Goal: Information Seeking & Learning: Find specific fact

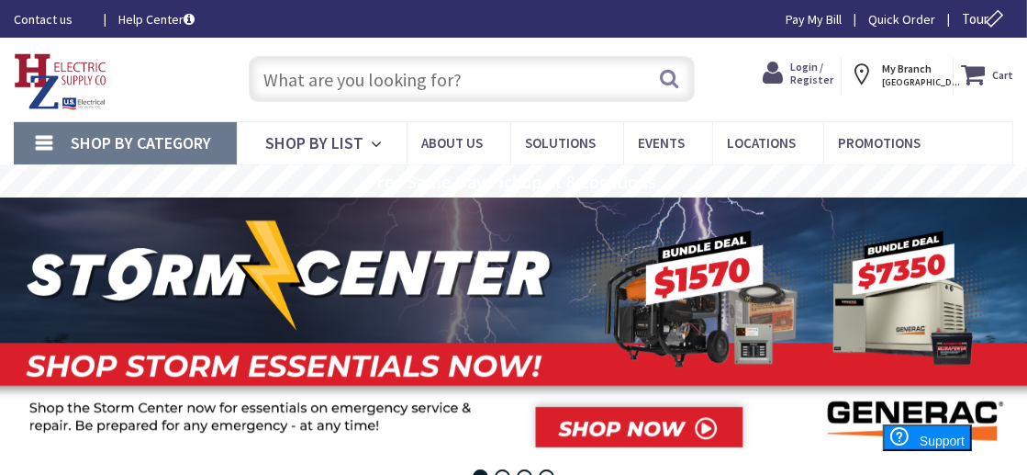
click at [489, 78] on input "text" at bounding box center [472, 79] width 446 height 46
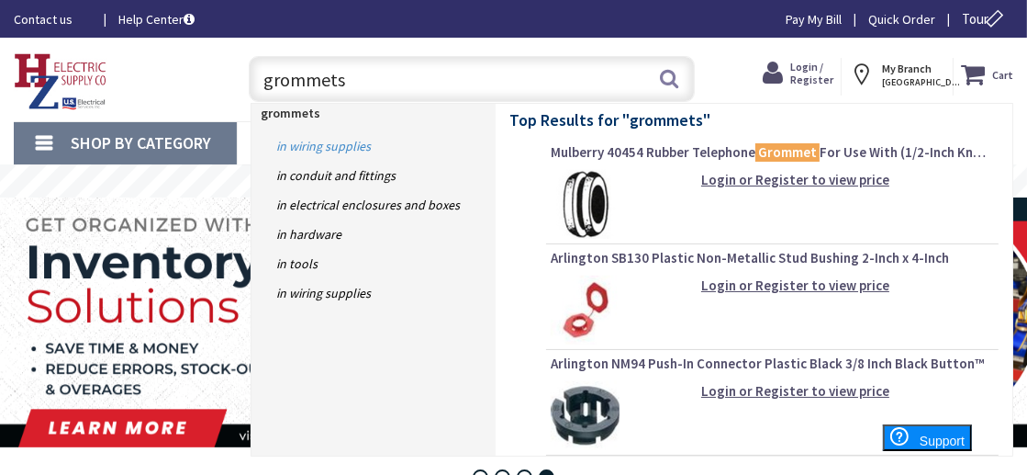
type input "grommets"
click at [357, 147] on link "in Wiring Supplies" at bounding box center [373, 145] width 244 height 29
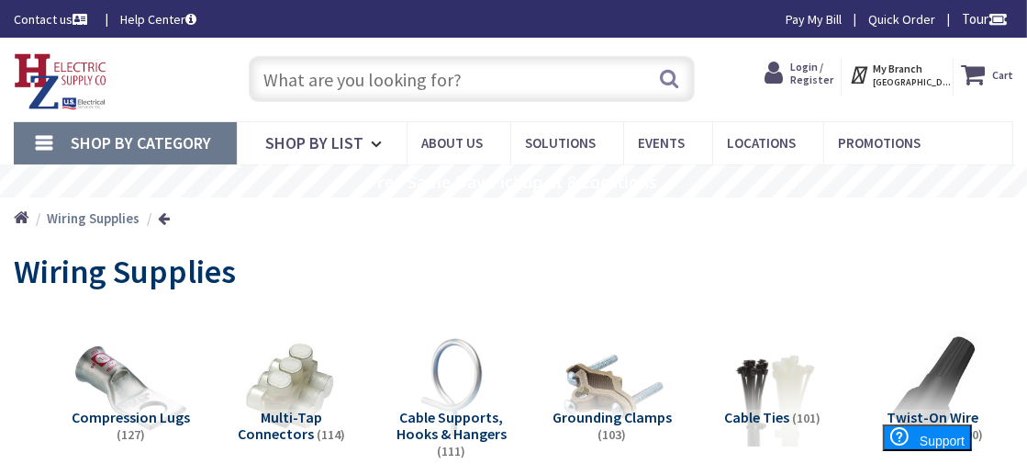
click at [486, 75] on input "text" at bounding box center [472, 79] width 446 height 46
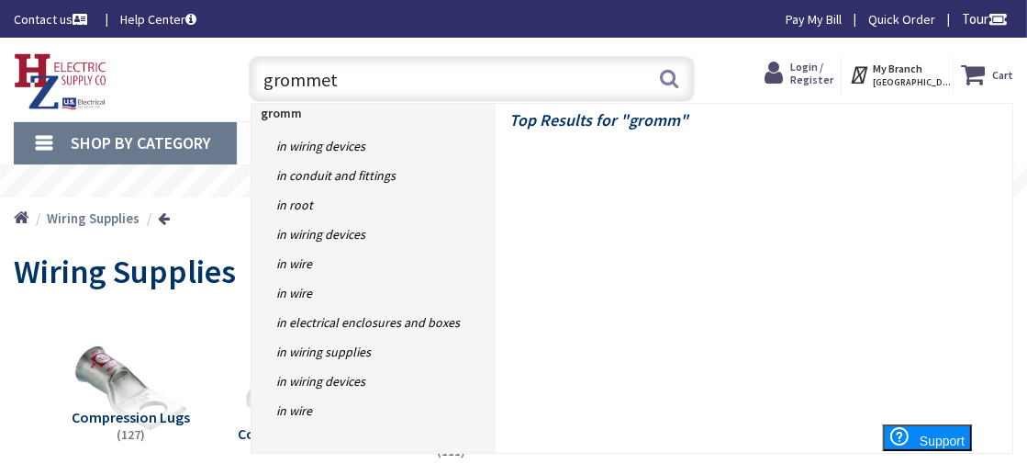
type input "grommets"
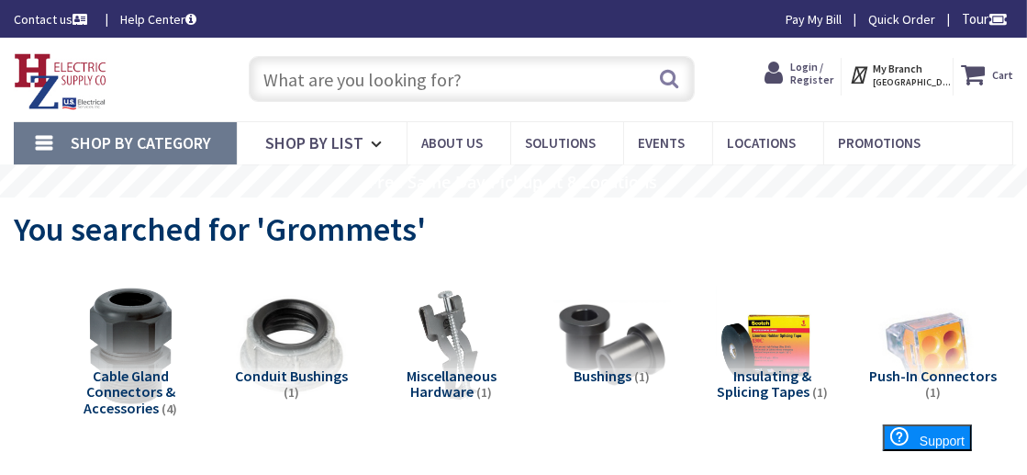
click at [326, 77] on input "text" at bounding box center [472, 79] width 446 height 46
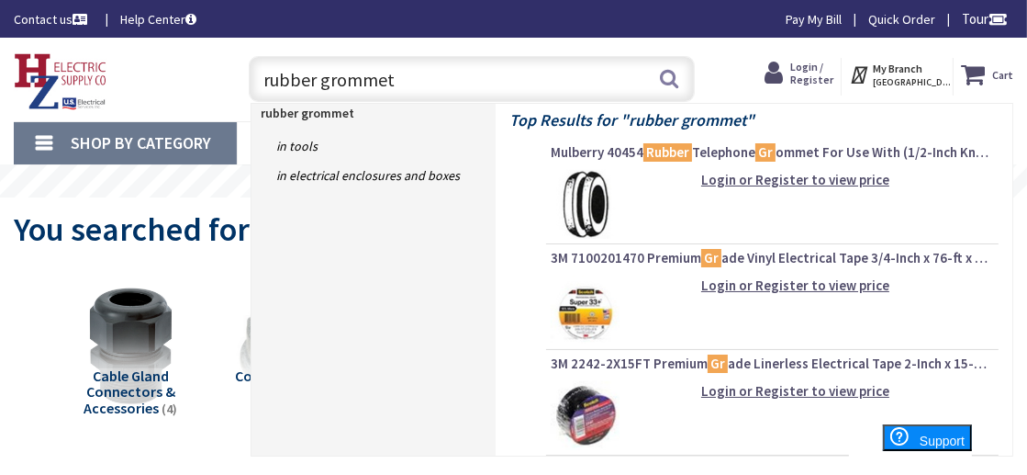
type input "rubber grommets"
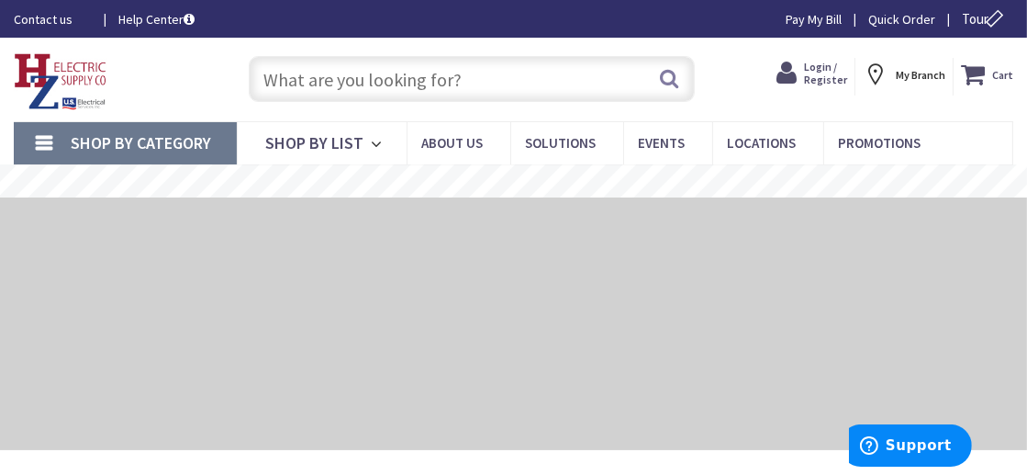
click at [504, 73] on input "text" at bounding box center [472, 79] width 446 height 46
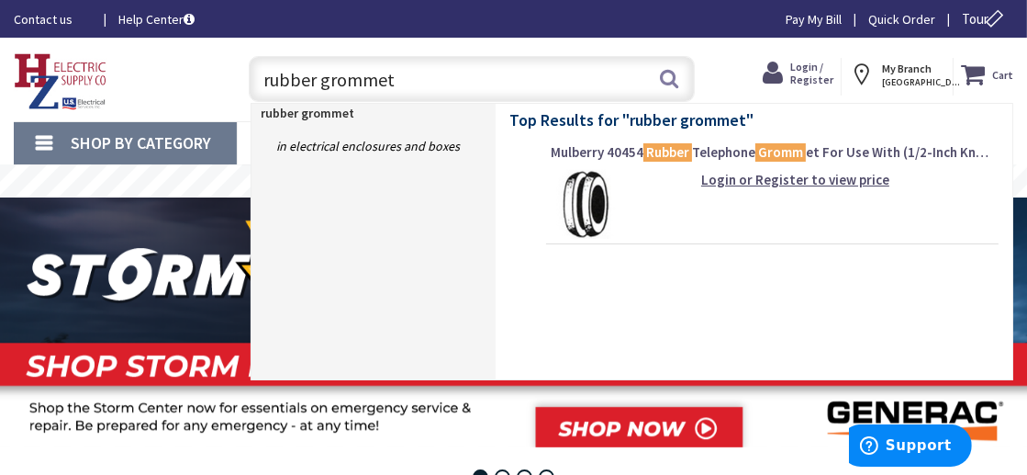
type input "rubber grommets"
